Goal: Task Accomplishment & Management: Use online tool/utility

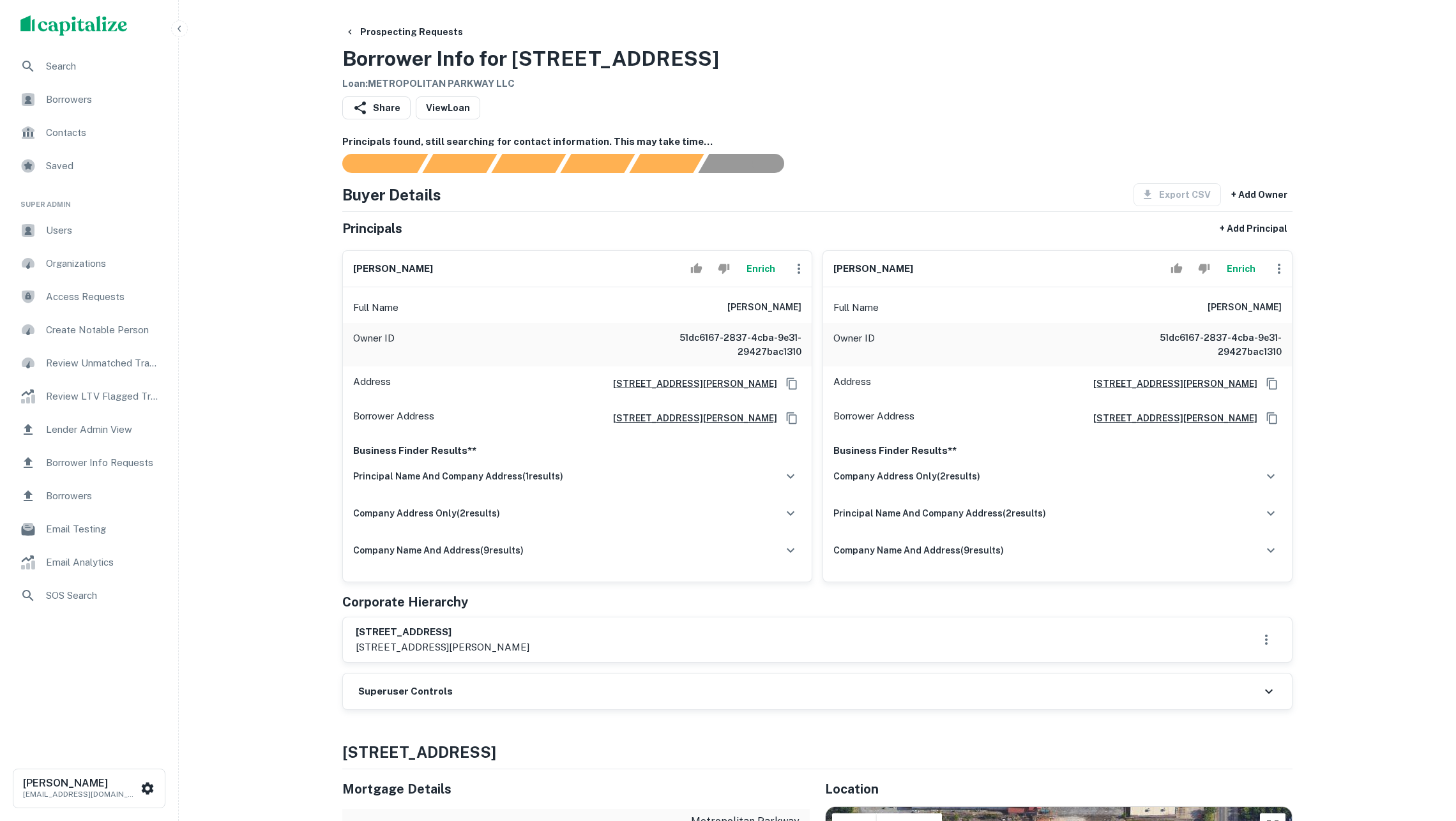
click at [743, 278] on button "Enrich" at bounding box center [761, 269] width 41 height 25
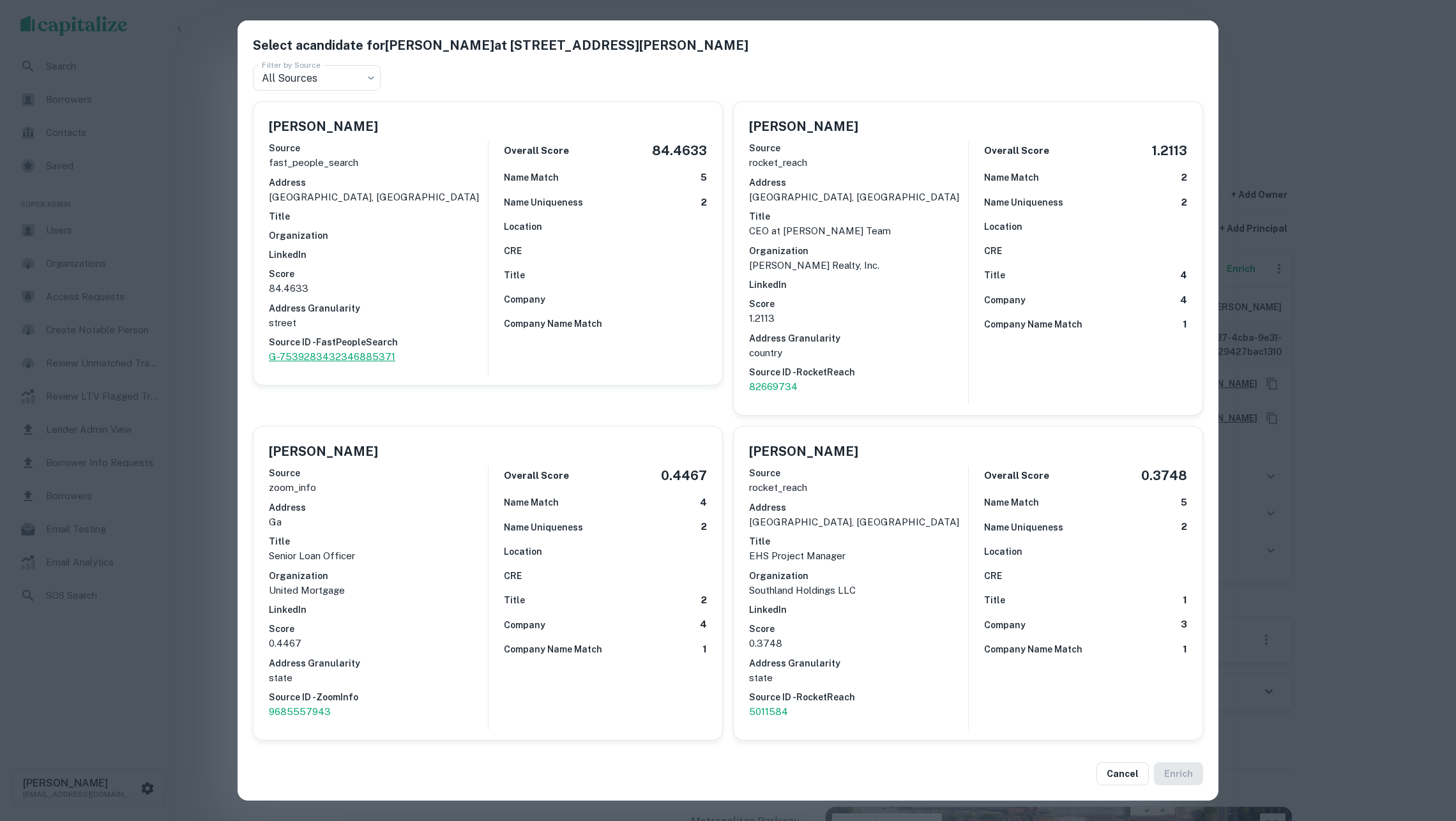
click at [374, 349] on p "G-7539283432346885371" at bounding box center [378, 356] width 219 height 15
click at [1280, 245] on div "Select a candidate for [PERSON_NAME] at 2300 [PERSON_NAME] dr Filter by Source …" at bounding box center [728, 410] width 1456 height 821
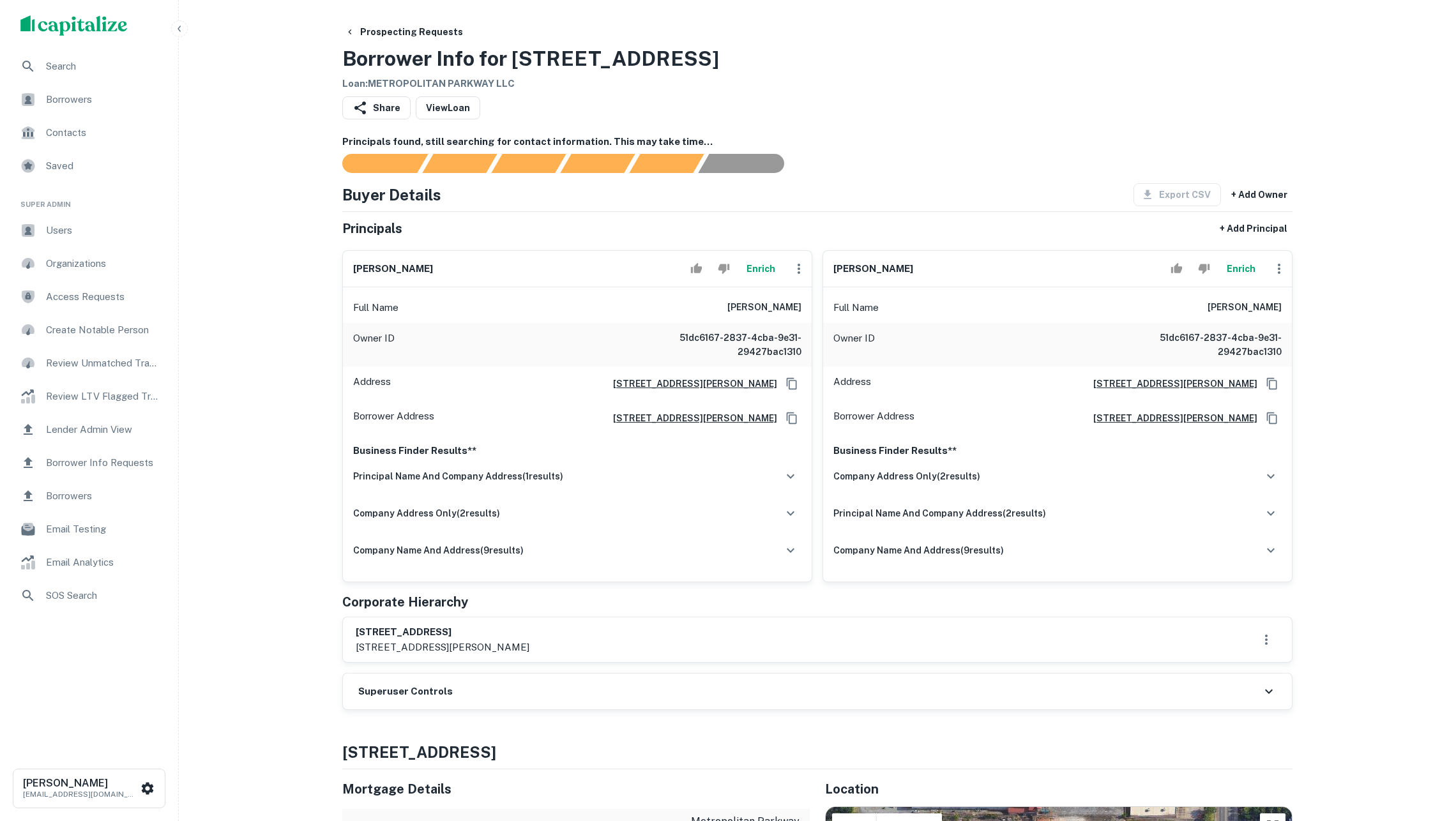
click at [1231, 281] on button "Enrich" at bounding box center [1241, 269] width 41 height 25
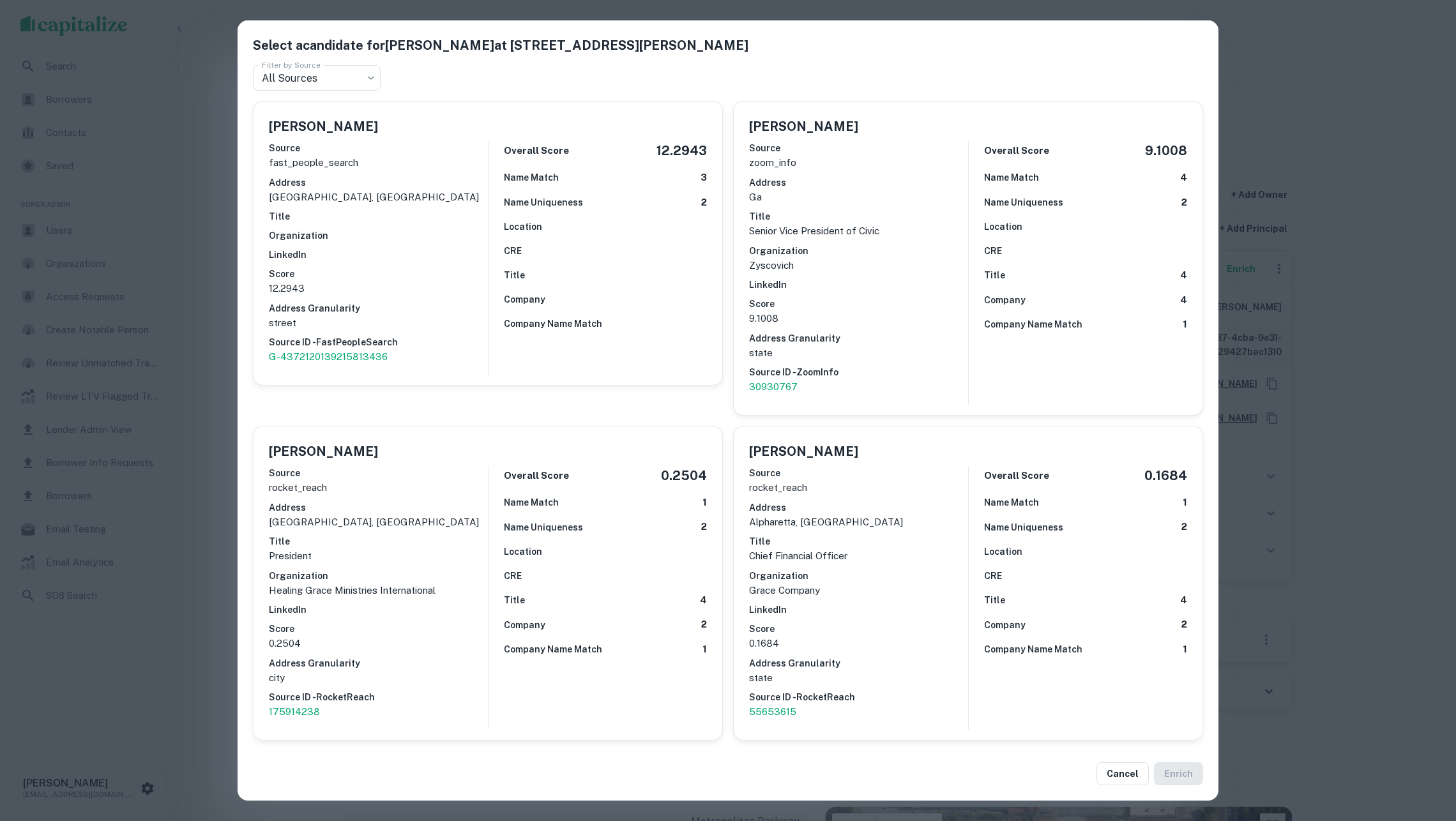
click at [208, 254] on div "Select a candidate for [PERSON_NAME] at [STREET_ADDRESS][PERSON_NAME] Filter by…" at bounding box center [728, 410] width 1456 height 821
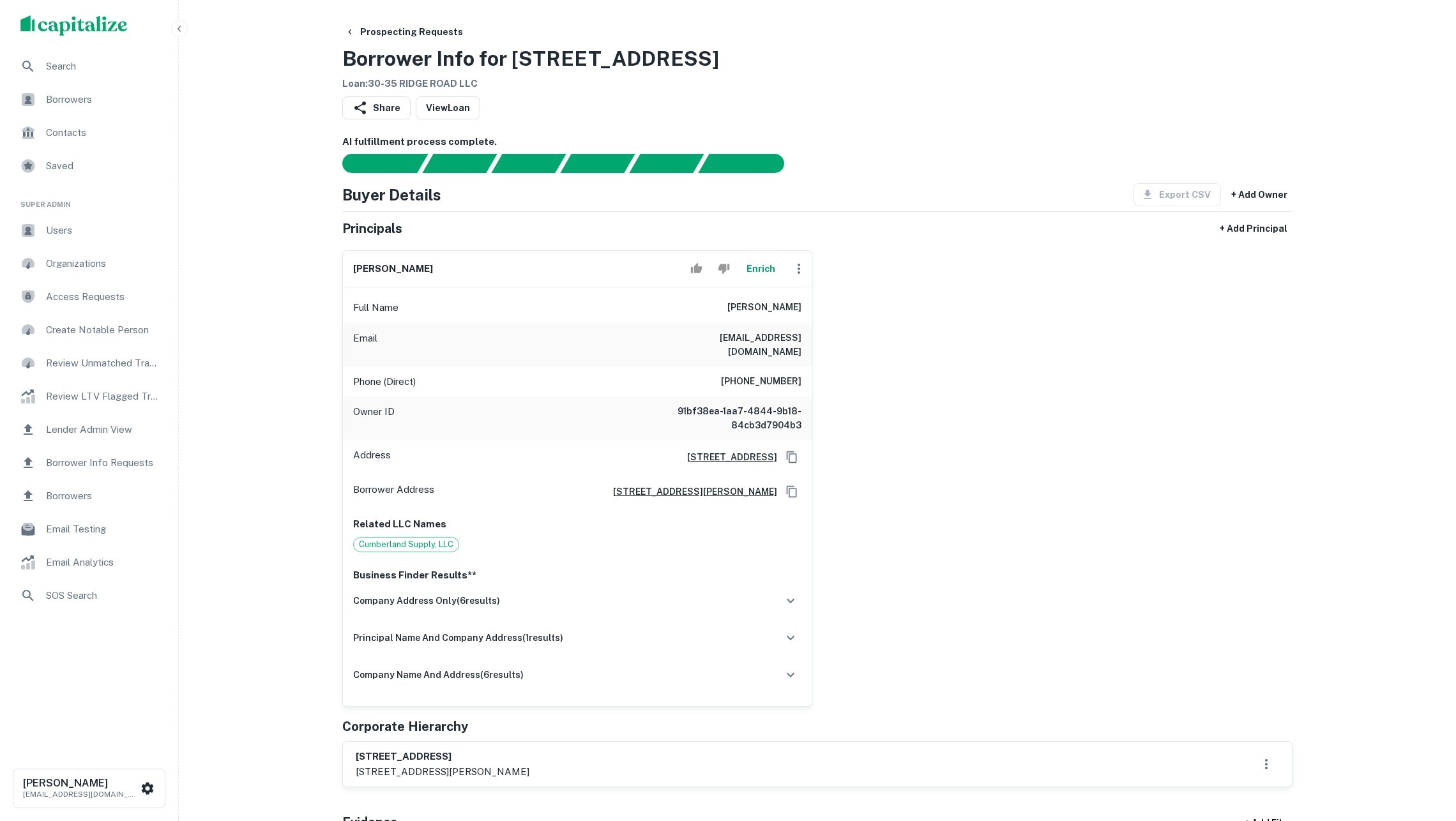
click at [754, 279] on button "Enrich" at bounding box center [761, 269] width 41 height 25
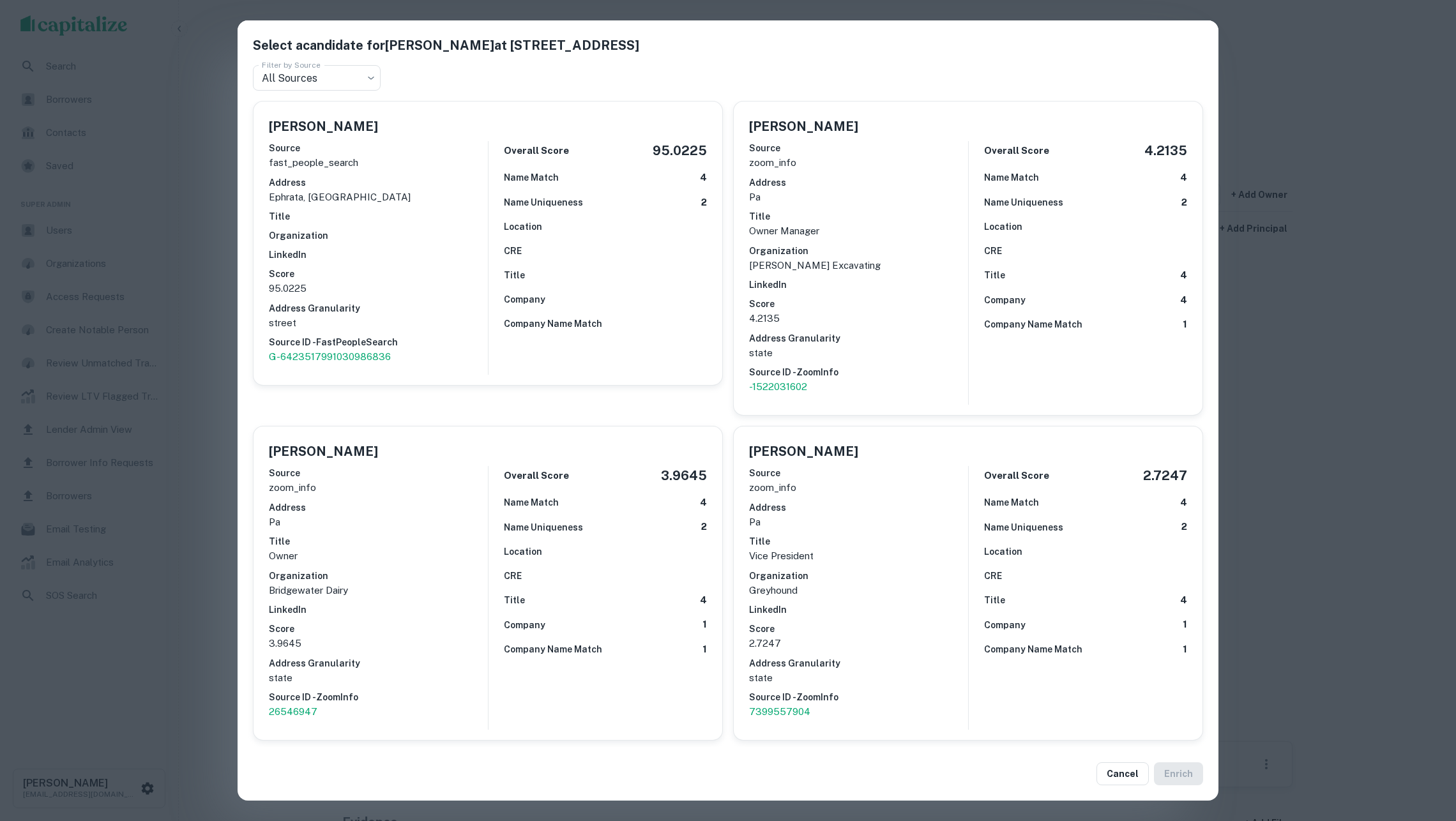
click at [157, 223] on div "Select a candidate for Leon W Weaver at 254 Ridge Ave Filter by Source All Sour…" at bounding box center [728, 410] width 1456 height 821
